Goal: Task Accomplishment & Management: Manage account settings

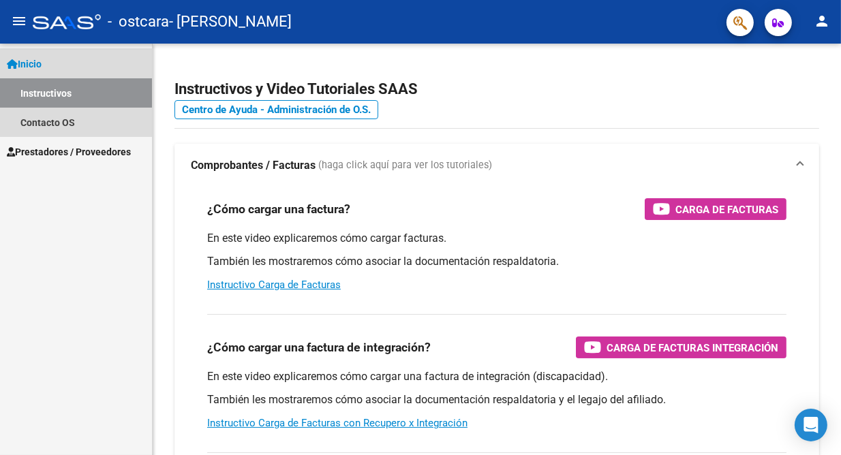
click at [42, 65] on span "Inicio" at bounding box center [24, 64] width 35 height 15
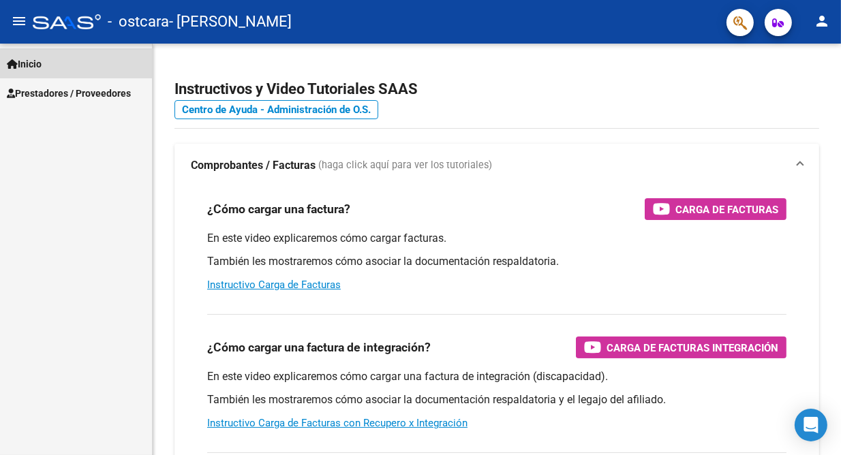
click at [42, 65] on span "Inicio" at bounding box center [24, 64] width 35 height 15
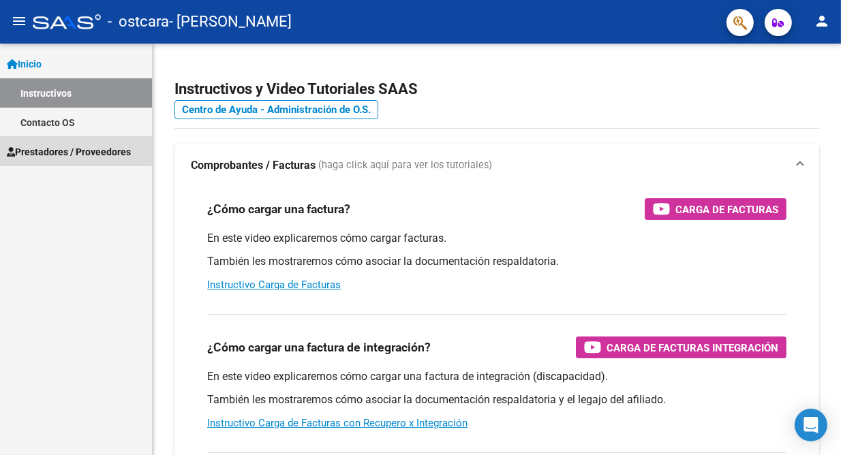
click at [55, 140] on link "Prestadores / Proveedores" at bounding box center [76, 151] width 152 height 29
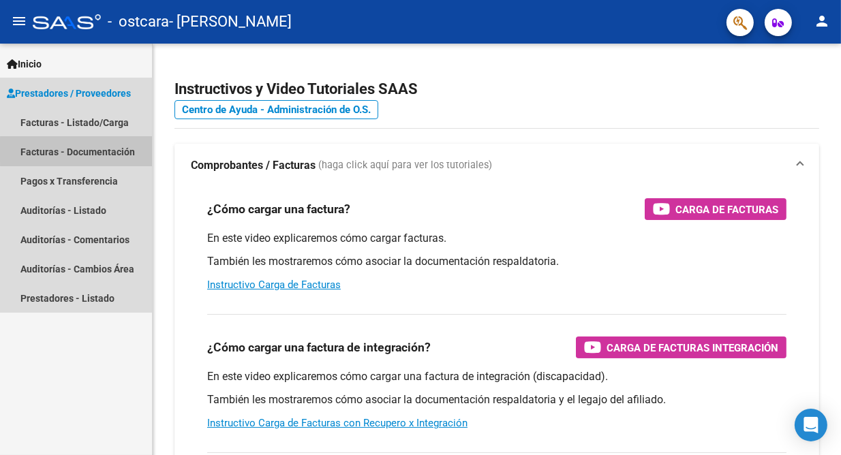
click at [110, 151] on link "Facturas - Documentación" at bounding box center [76, 151] width 152 height 29
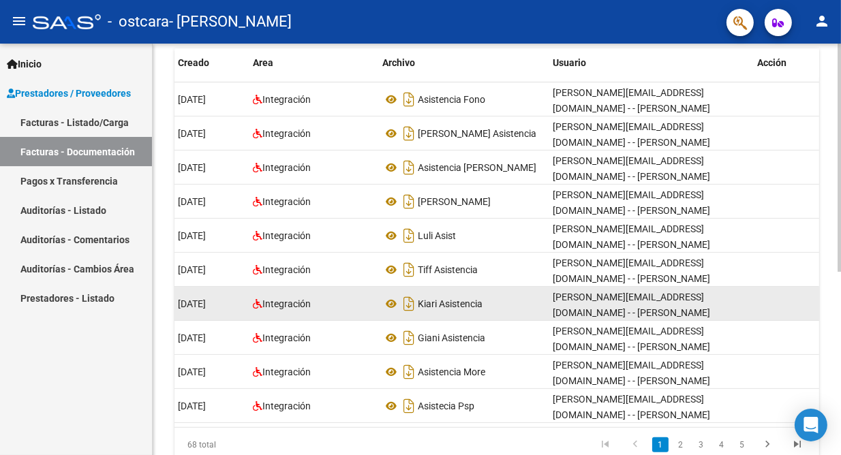
scroll to position [57, 0]
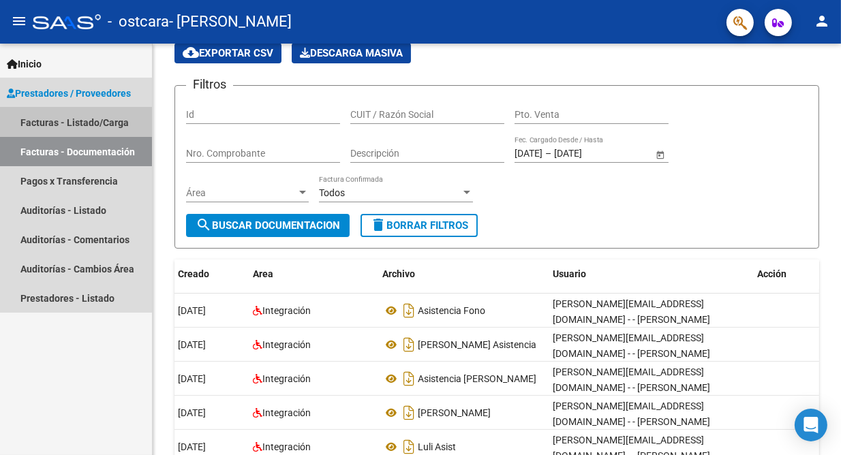
click at [66, 119] on link "Facturas - Listado/Carga" at bounding box center [76, 122] width 152 height 29
